Goal: Information Seeking & Learning: Compare options

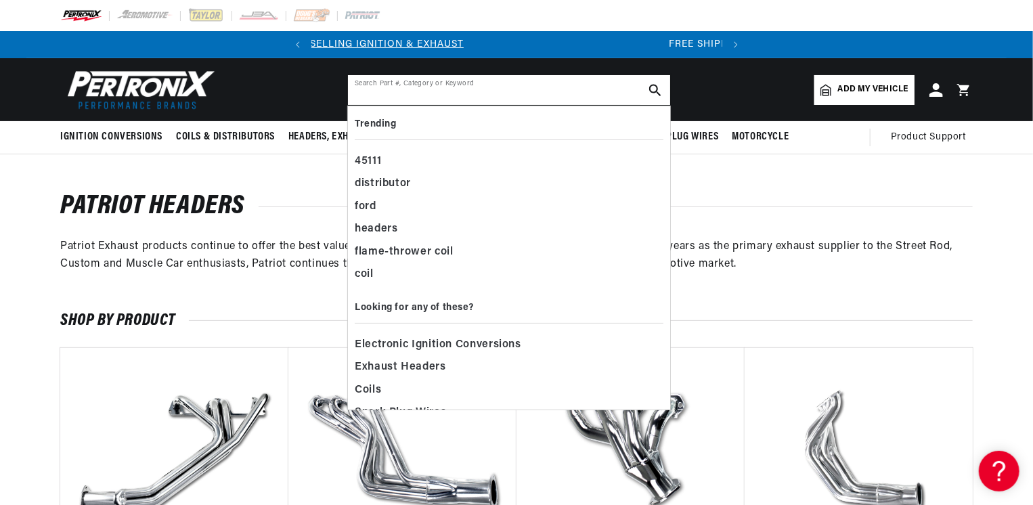
scroll to position [0, 410]
click at [530, 102] on input "text" at bounding box center [509, 90] width 322 height 30
paste input "H8012-1"
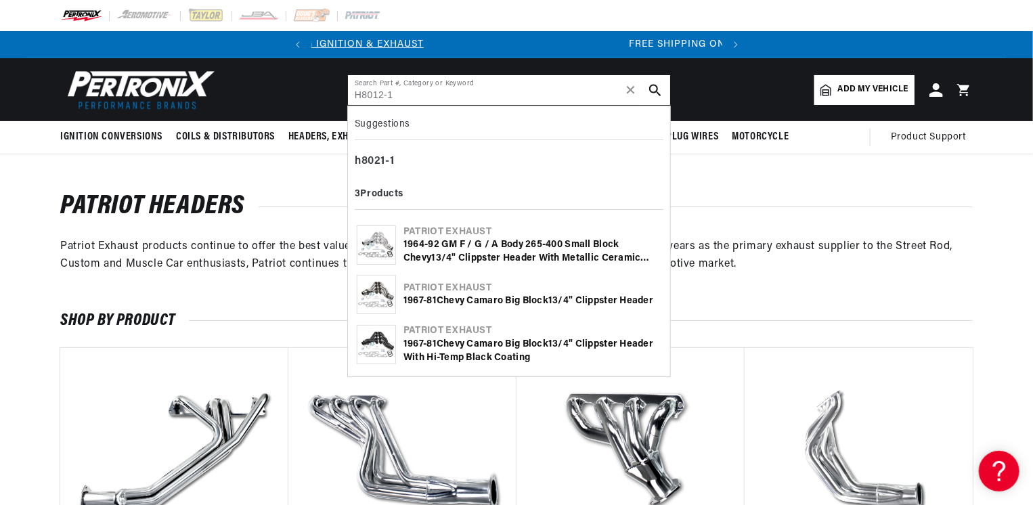
type input "H8012-1"
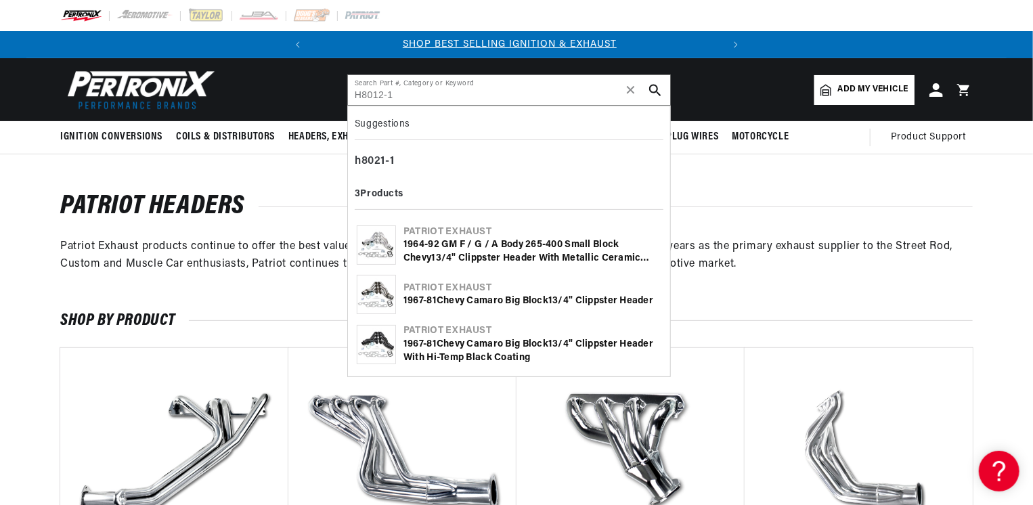
click at [650, 87] on use "search button" at bounding box center [655, 90] width 12 height 12
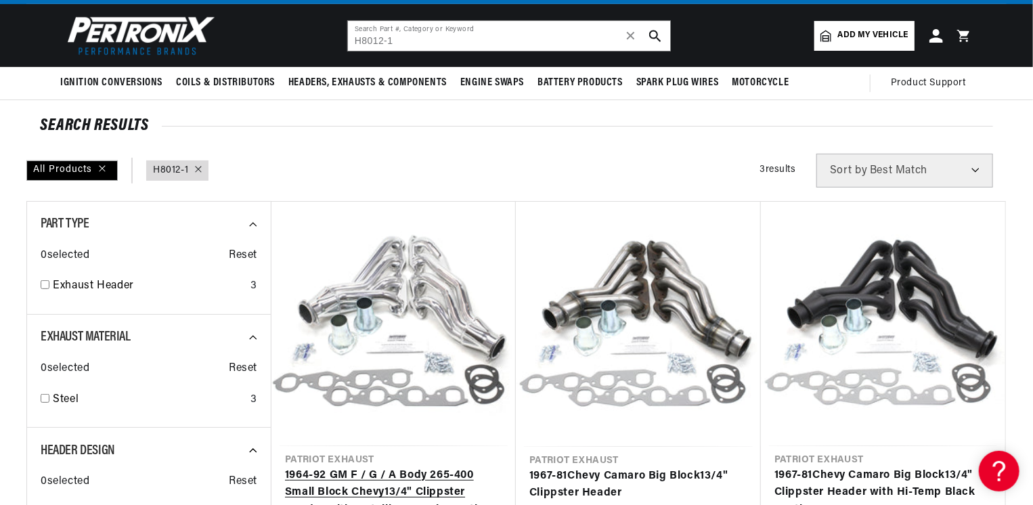
click at [427, 467] on link "1 964-92 GM F / G / A Body 265-400 Small Block Chevy 1 3/4" Clippster Header wi…" at bounding box center [393, 493] width 217 height 52
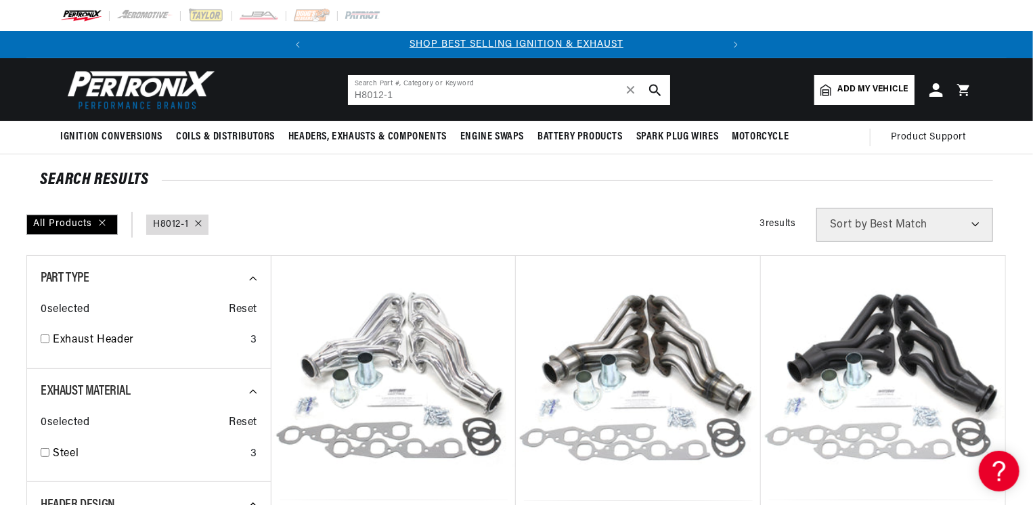
click at [427, 97] on input "H8012-1" at bounding box center [509, 90] width 322 height 30
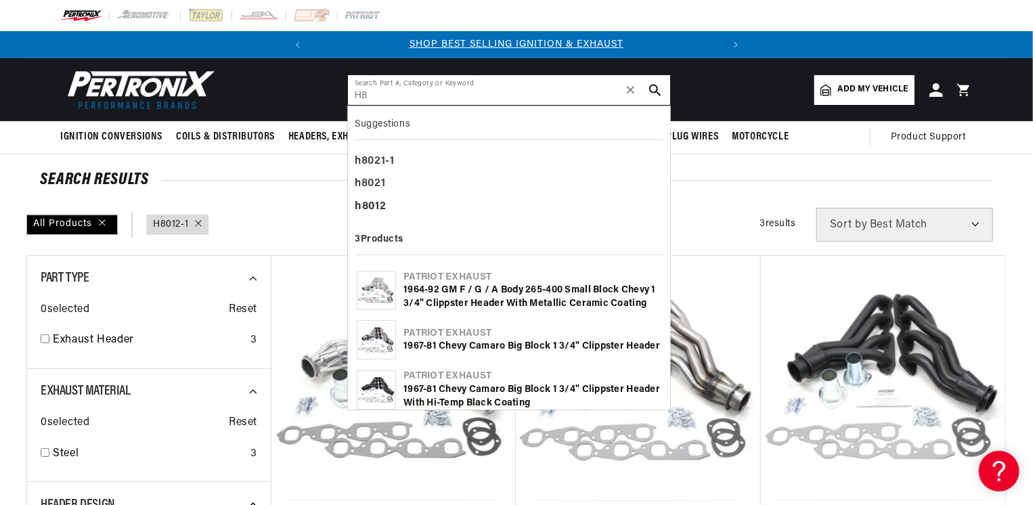
type input "H"
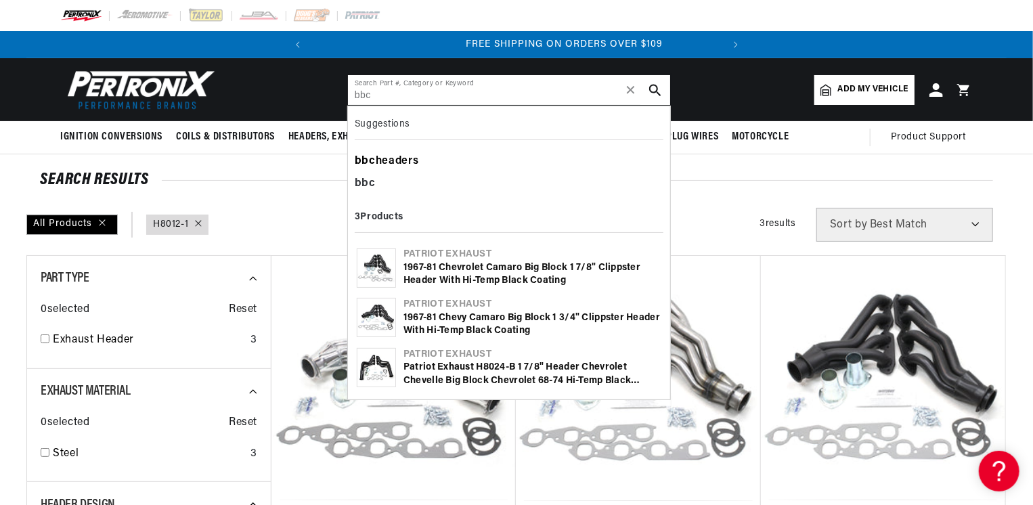
scroll to position [0, 410]
click at [415, 156] on div "bbc headers" at bounding box center [509, 161] width 309 height 23
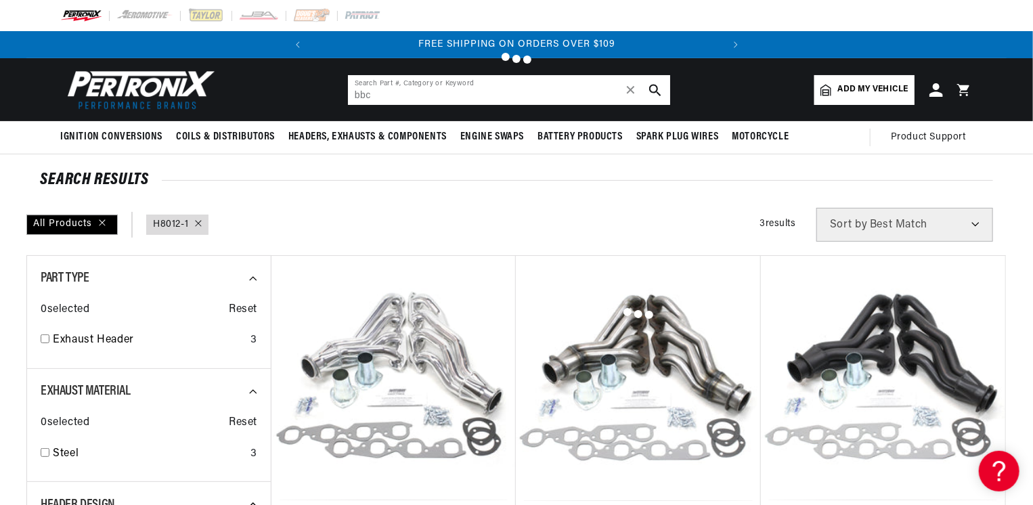
type input "bbc headers"
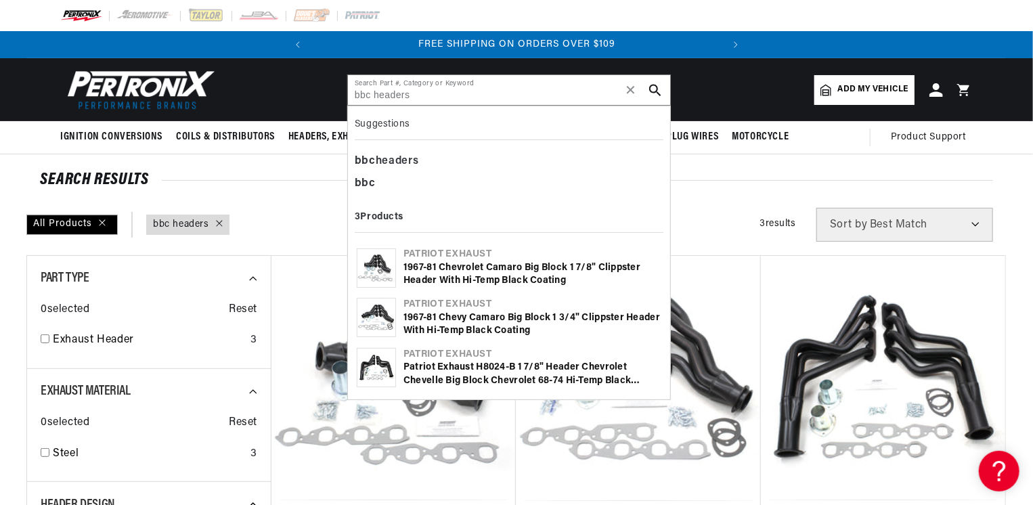
click at [313, 215] on div "All Products query : bbc headers Filters 3 results Show Universal Parts Sort by…" at bounding box center [516, 225] width 981 height 34
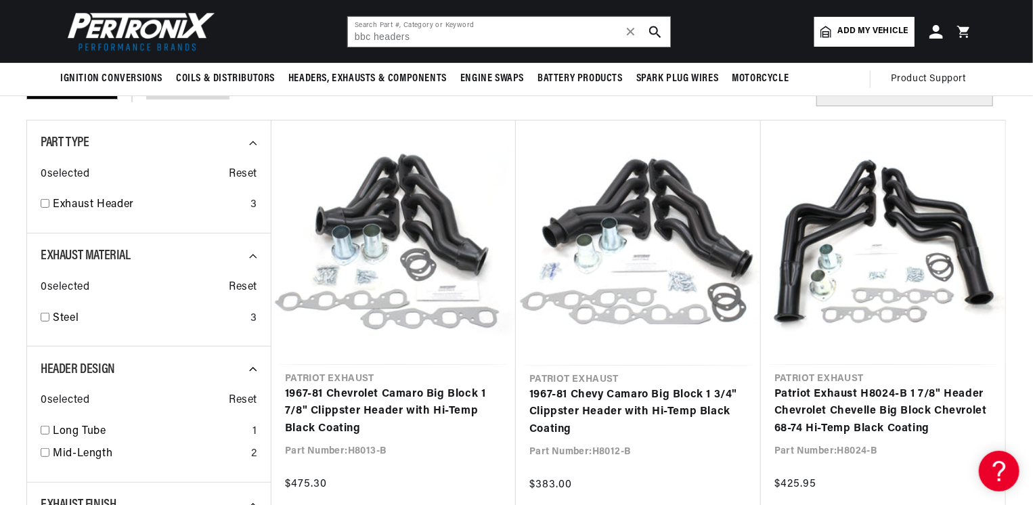
scroll to position [0, 54]
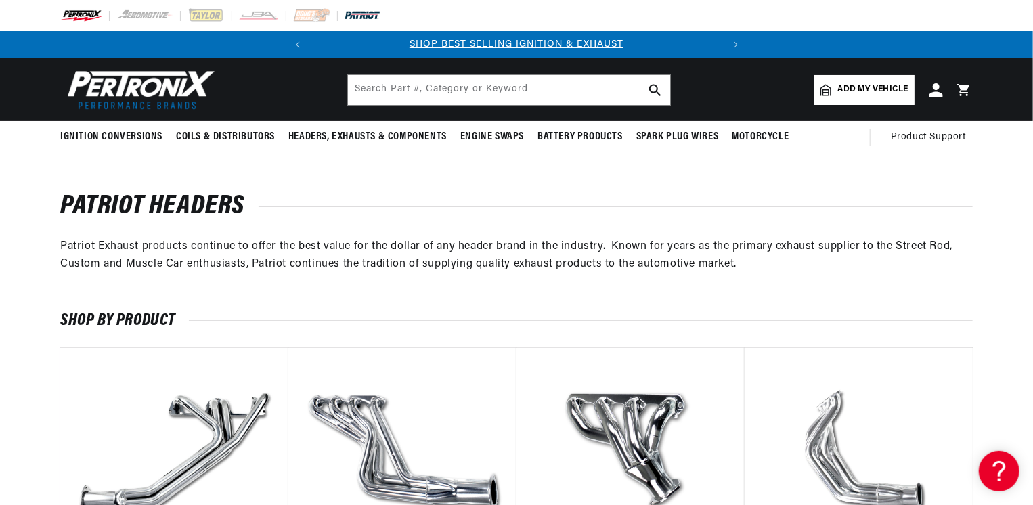
click at [365, 14] on img at bounding box center [362, 15] width 37 height 15
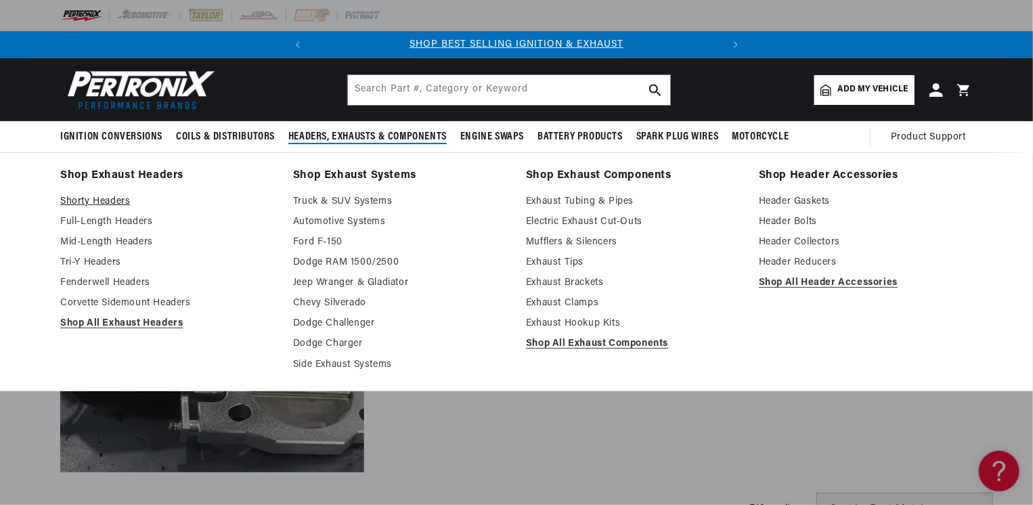
click at [106, 196] on link "Shorty Headers" at bounding box center [167, 202] width 214 height 16
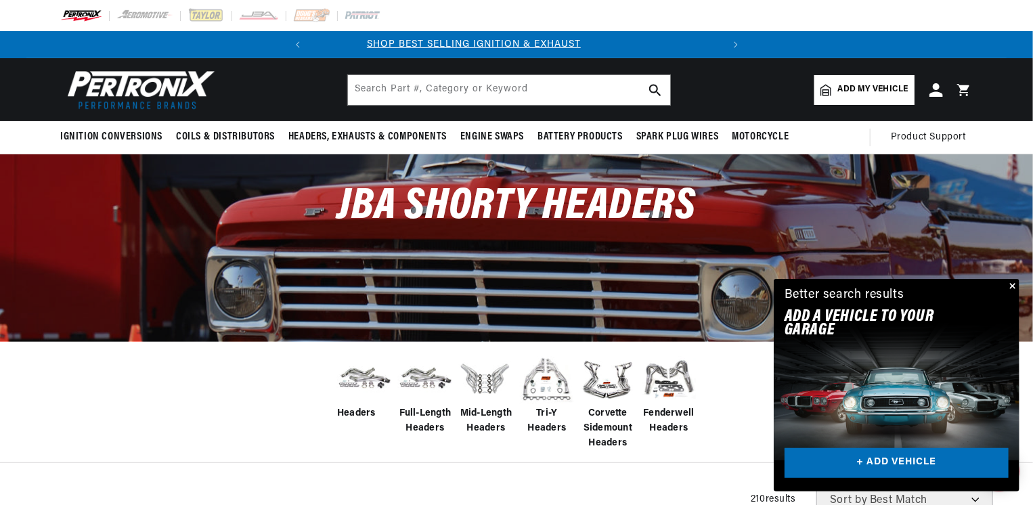
click at [492, 385] on img at bounding box center [486, 379] width 54 height 54
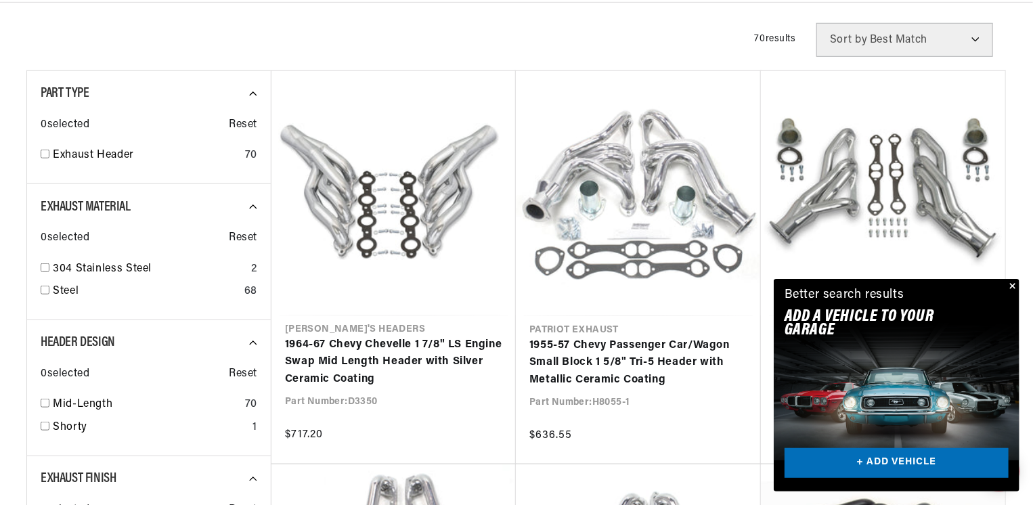
click at [1017, 285] on button "Close" at bounding box center [1012, 287] width 16 height 16
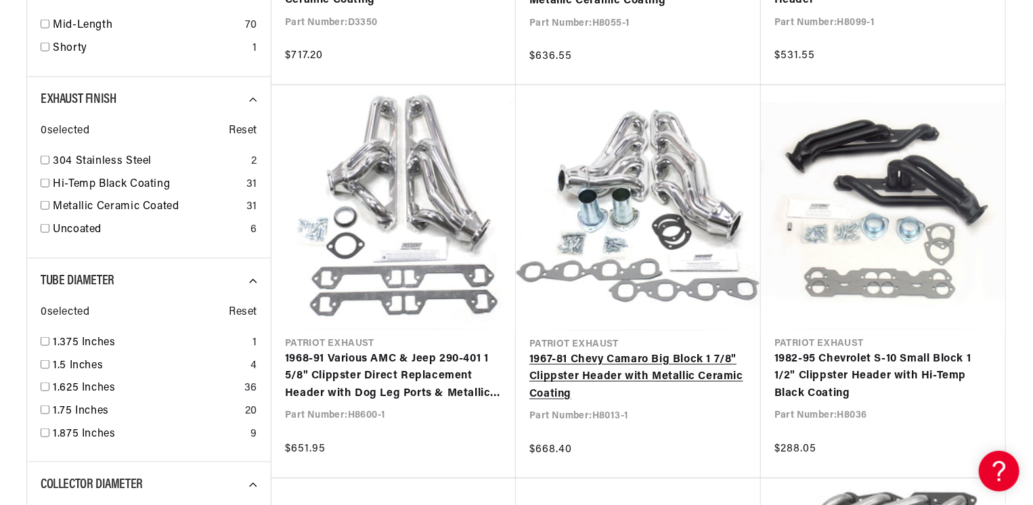
click at [658, 351] on link "1967-81 Chevy Camaro Big Block 1 7/8" Clippster Header with Metallic Ceramic Co…" at bounding box center [639, 377] width 218 height 52
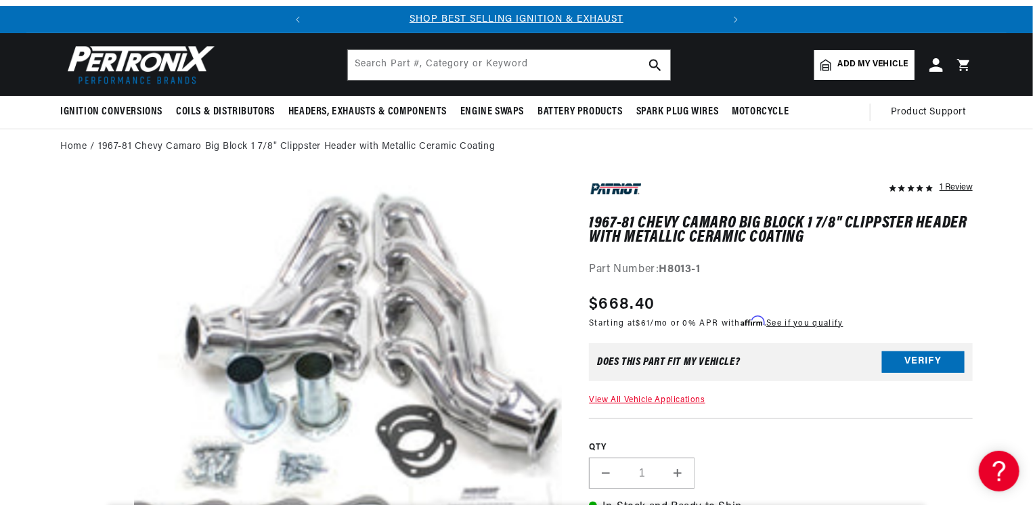
scroll to position [27, 0]
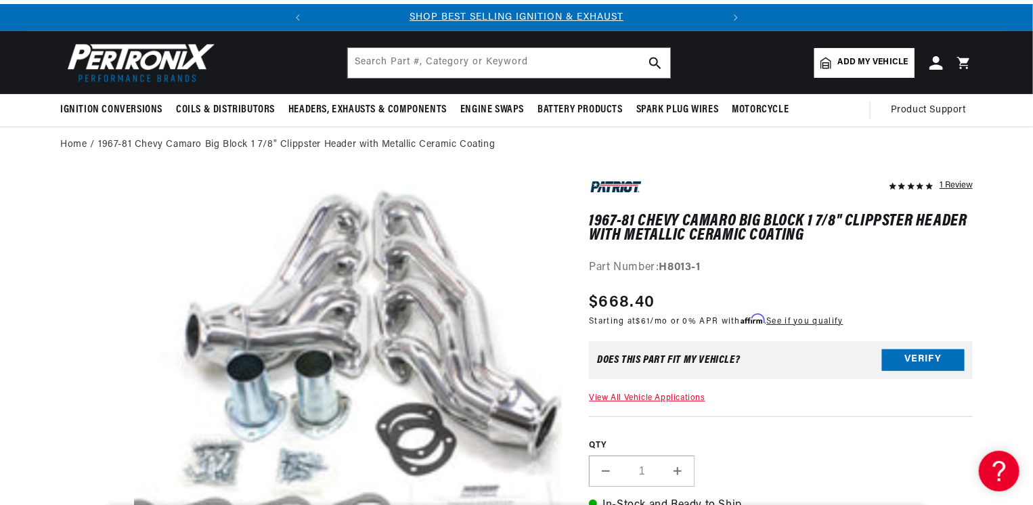
click at [120, 374] on media-gallery "Skip to product information Open media 1 in modal" at bounding box center [311, 394] width 502 height 434
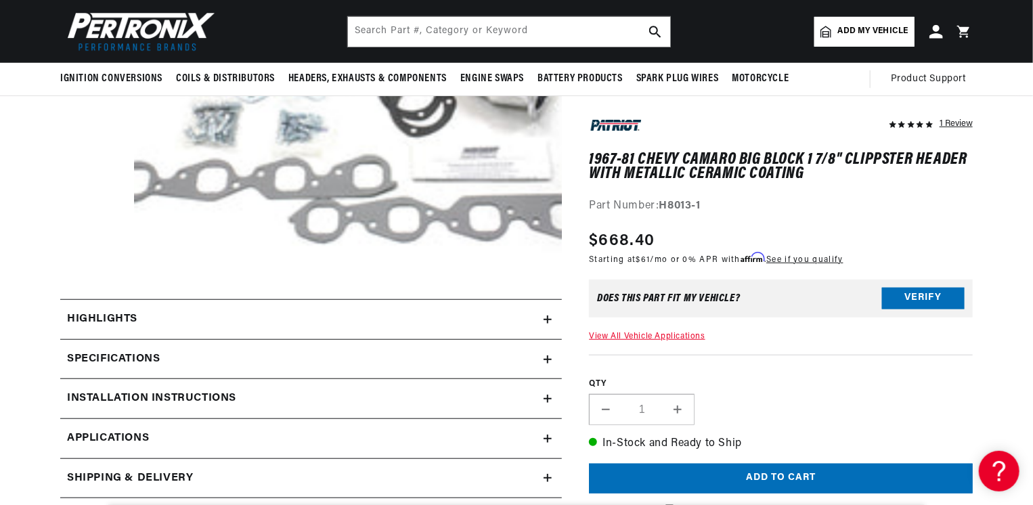
scroll to position [325, 0]
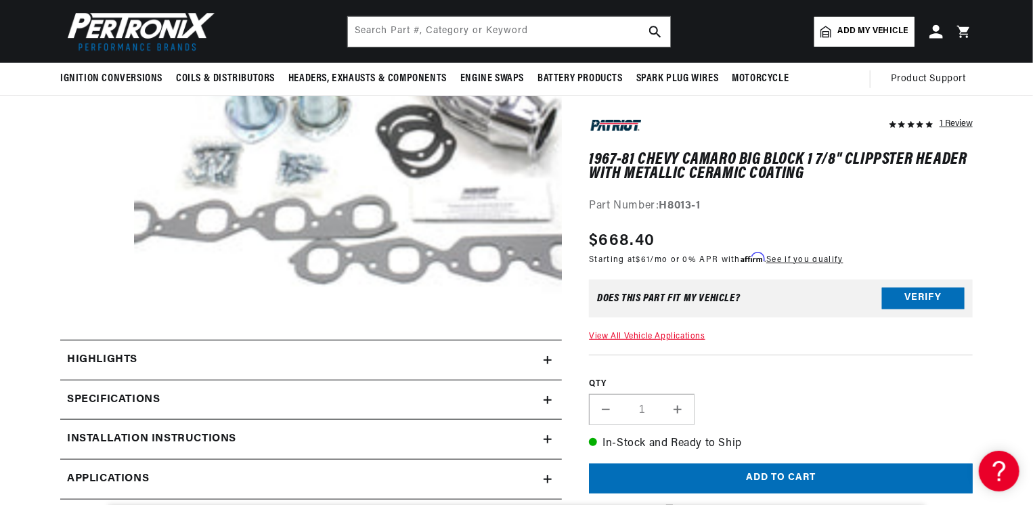
click at [547, 391] on summary "Specifications" at bounding box center [311, 400] width 502 height 39
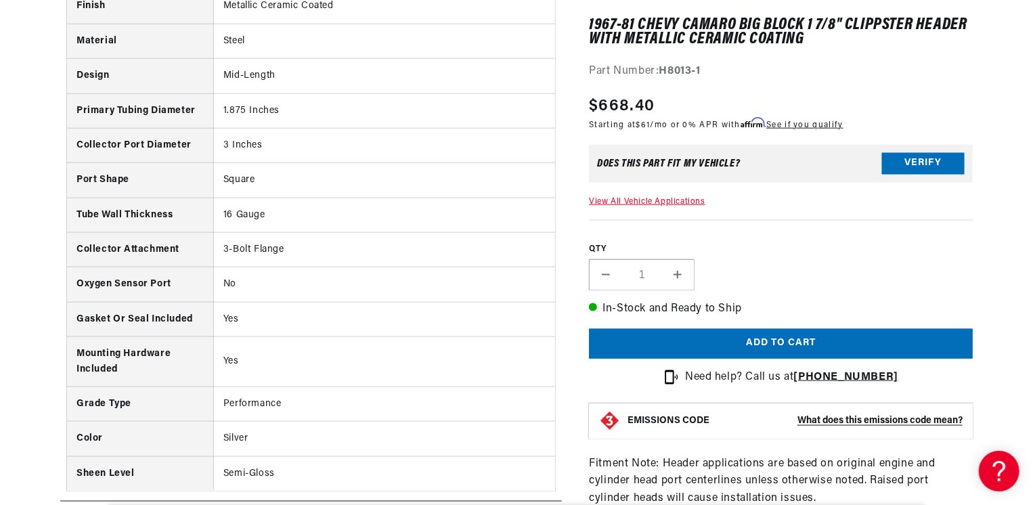
scroll to position [0, 0]
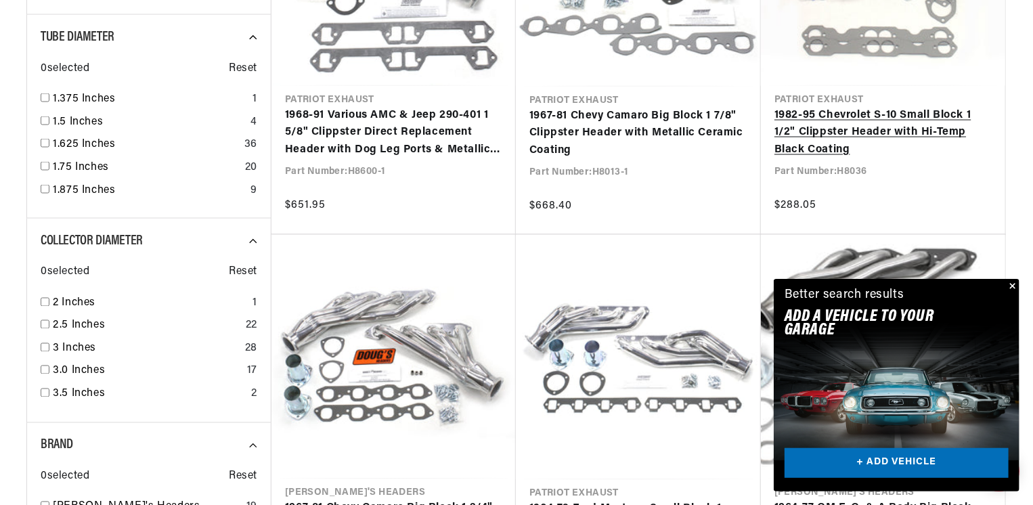
scroll to position [0, 410]
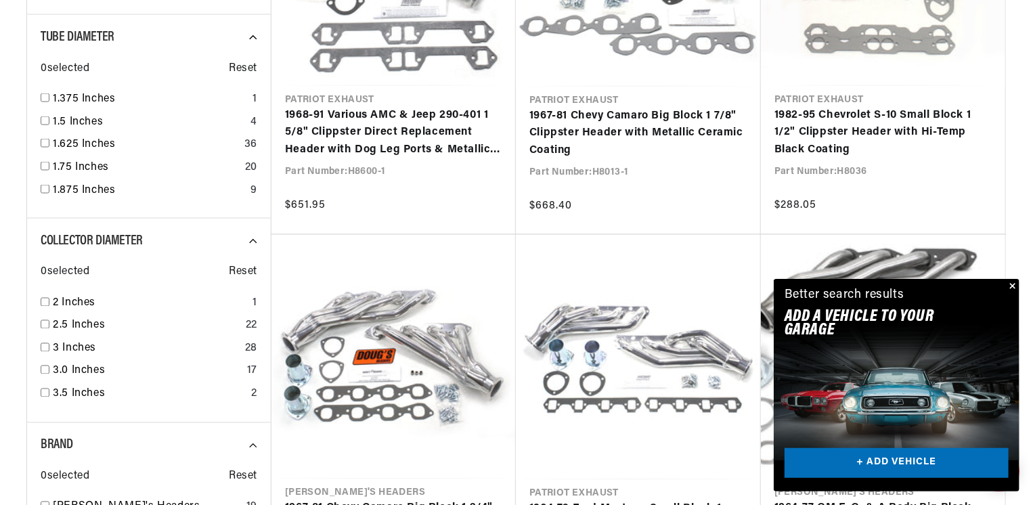
click at [1013, 285] on button "Close" at bounding box center [1012, 287] width 16 height 16
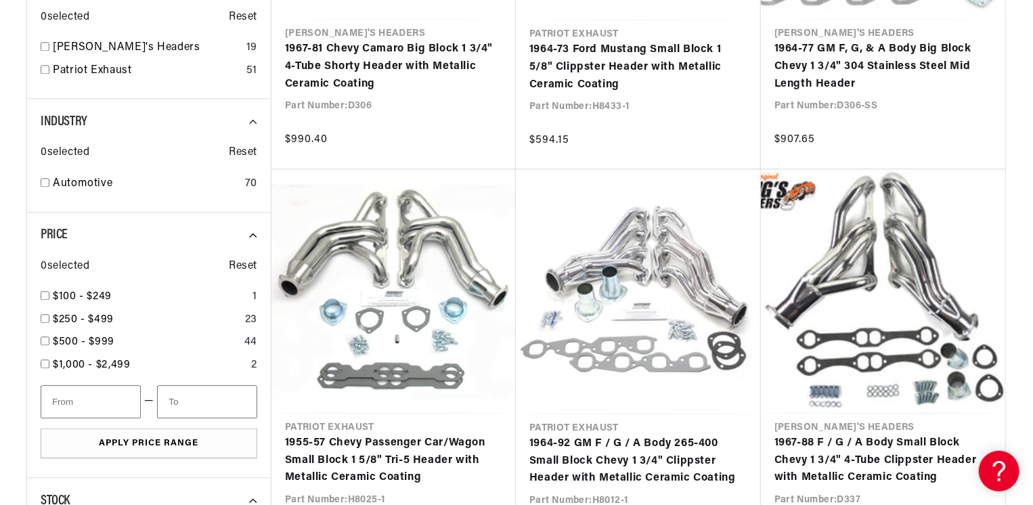
scroll to position [1544, 0]
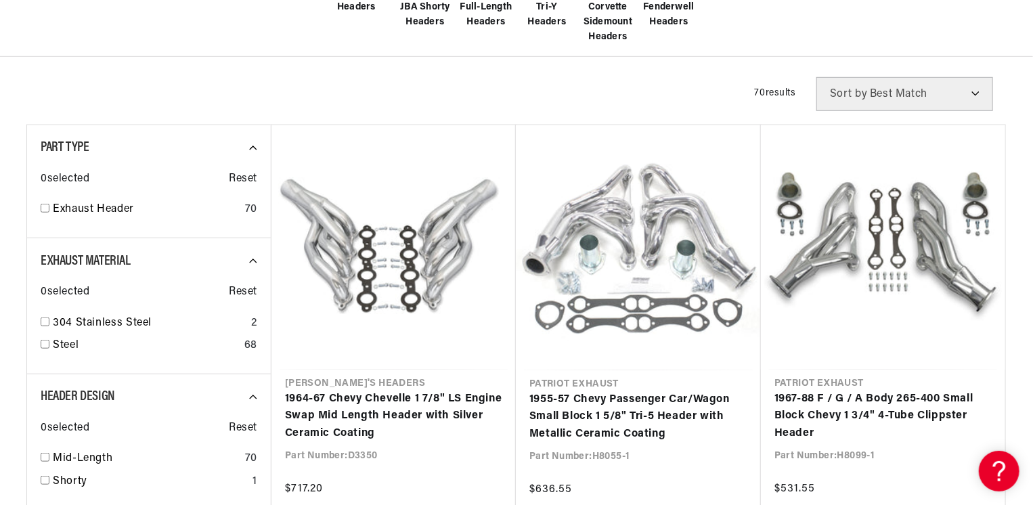
scroll to position [0, 347]
